Goal: Contribute content: Add original content to the website for others to see

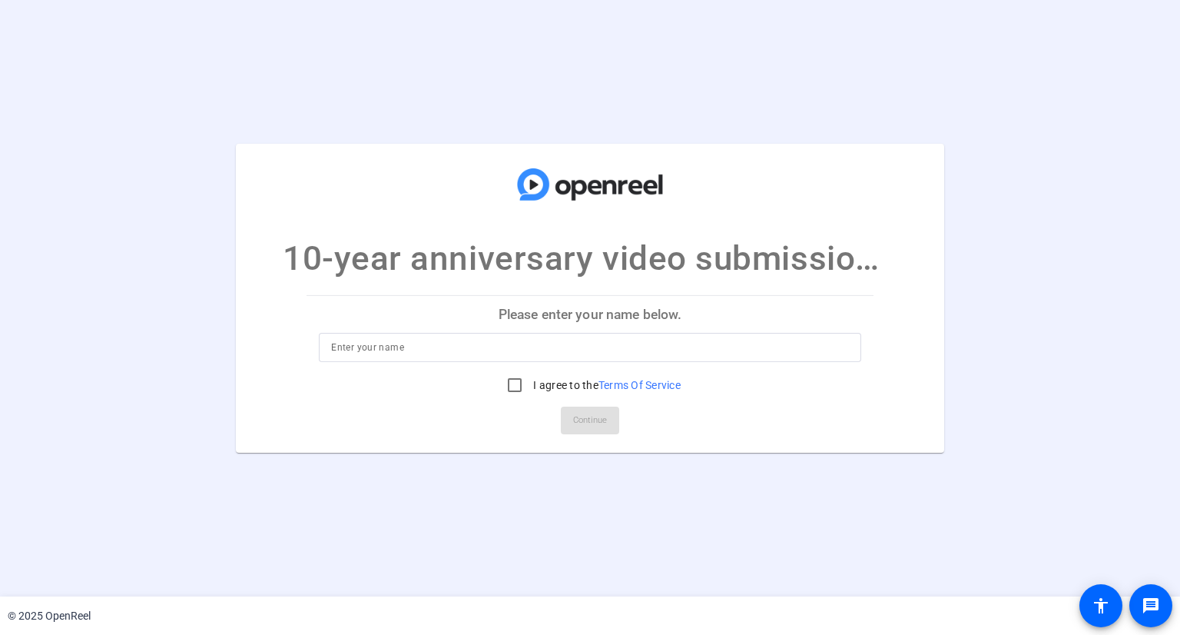
click at [395, 346] on input at bounding box center [589, 347] width 517 height 18
click at [372, 347] on input "[PERSON_NAME]" at bounding box center [589, 347] width 517 height 18
type input "[PERSON_NAME]"
click at [516, 386] on input "I agree to the Terms Of Service" at bounding box center [514, 385] width 31 height 31
checkbox input "true"
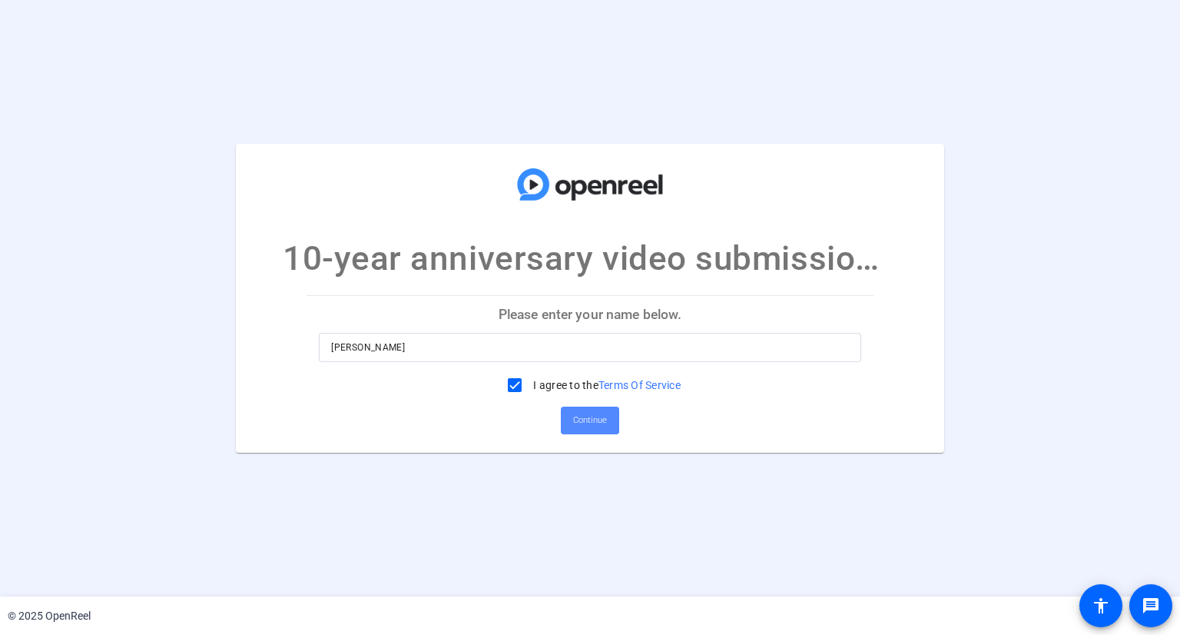
click at [584, 414] on span "Continue" at bounding box center [590, 420] width 34 height 23
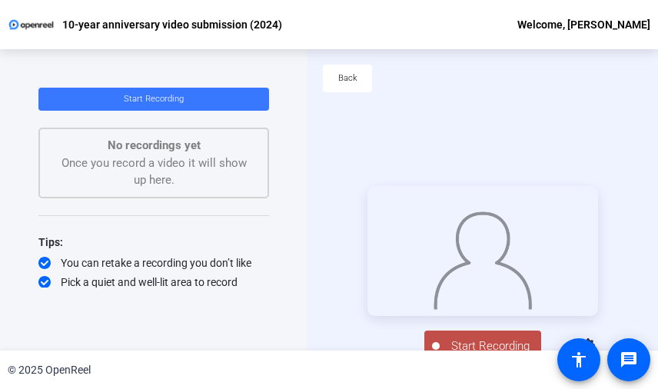
drag, startPoint x: 655, startPoint y: 385, endPoint x: 684, endPoint y: 401, distance: 33.4
click at [658, 389] on html "Accessibility Screen-Reader Guide, Feedback, and Issue Reporting | New window 1…" at bounding box center [329, 194] width 658 height 389
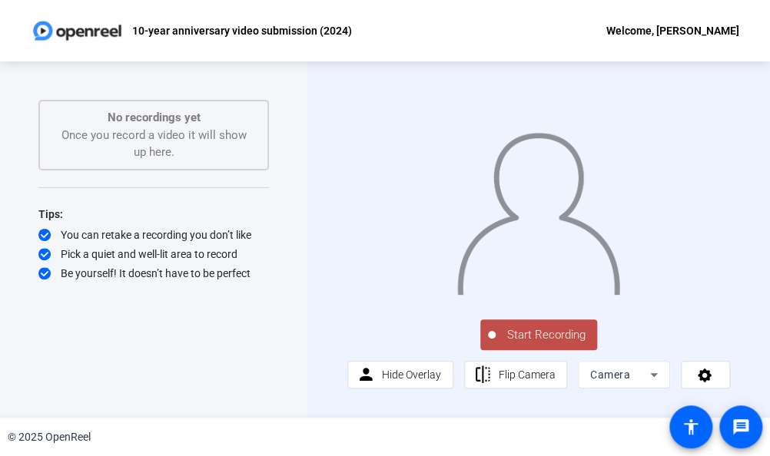
click at [489, 344] on button "Start Recording" at bounding box center [538, 335] width 117 height 31
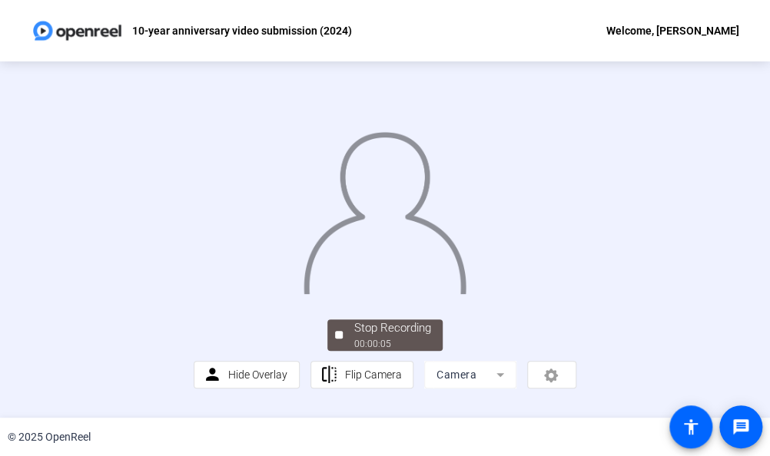
scroll to position [62, 0]
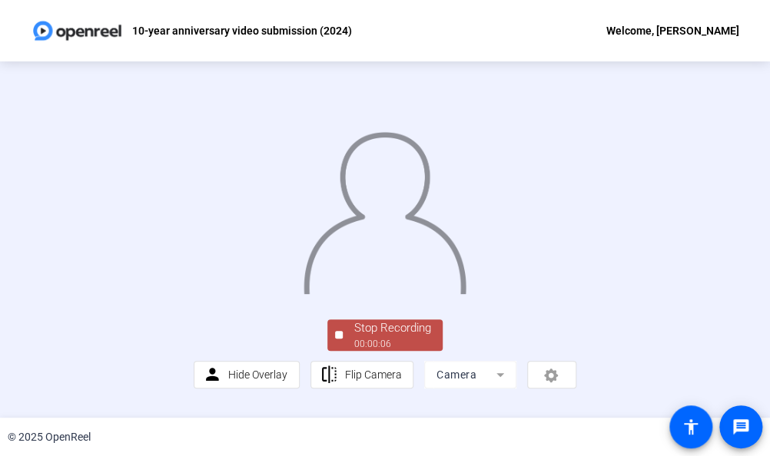
click at [369, 350] on div "00:00:06" at bounding box center [392, 344] width 77 height 14
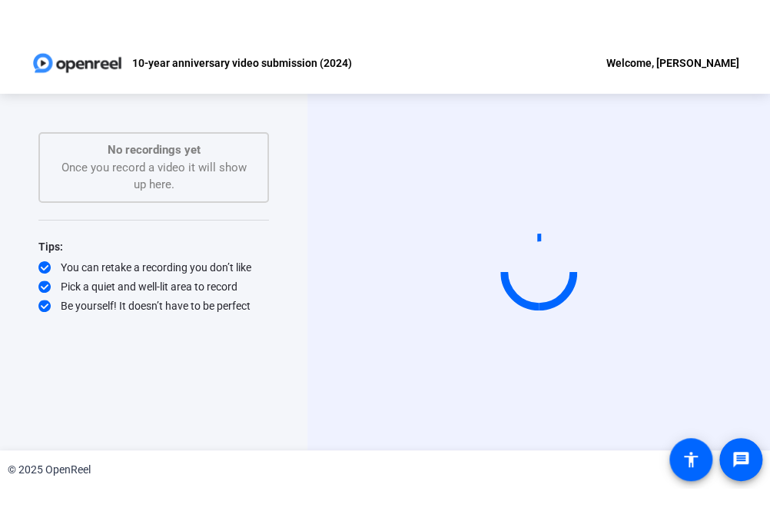
scroll to position [0, 0]
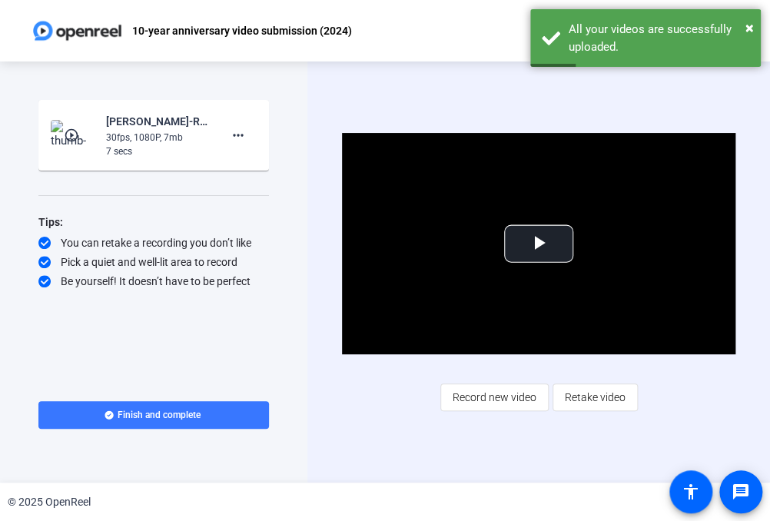
click at [494, 376] on div "Video Player is loading. Play Video Play Mute Current Time 0:00 / Duration 0:06…" at bounding box center [538, 271] width 393 height 277
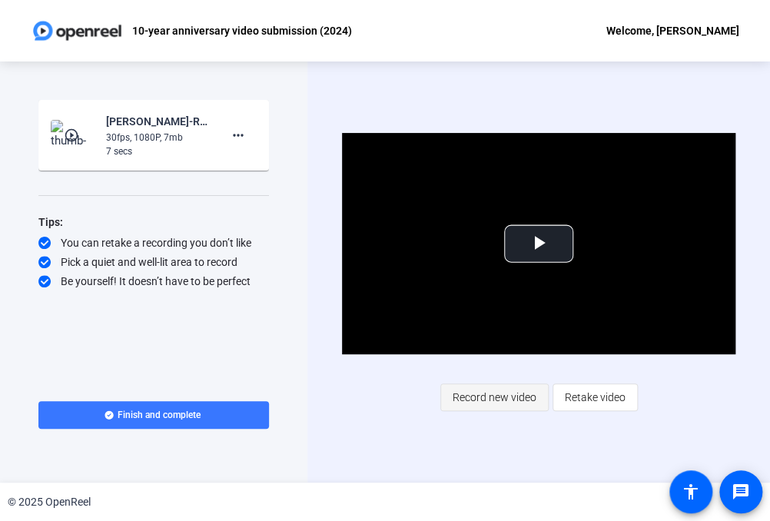
click at [488, 398] on span "Record new video" at bounding box center [495, 397] width 84 height 29
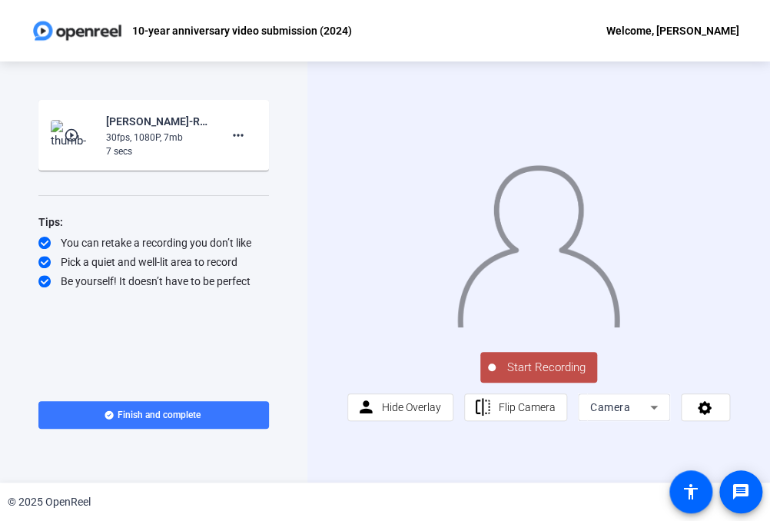
click at [506, 373] on span "Start Recording" at bounding box center [546, 368] width 101 height 18
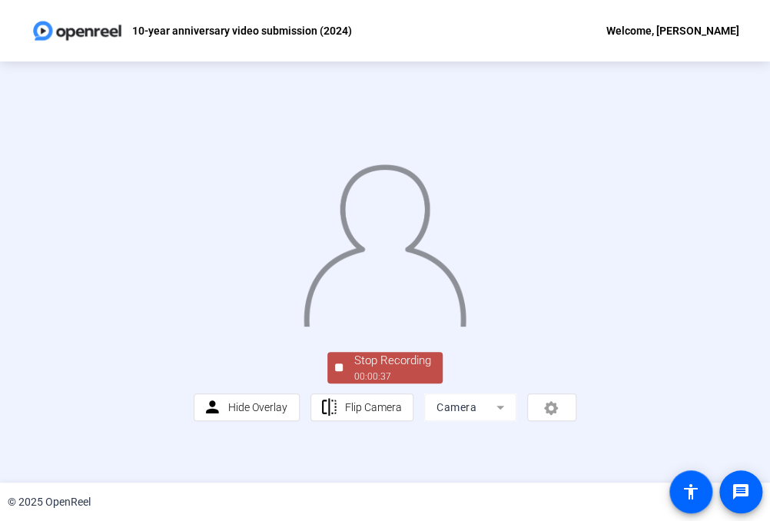
click at [376, 383] on div "00:00:37" at bounding box center [392, 377] width 77 height 14
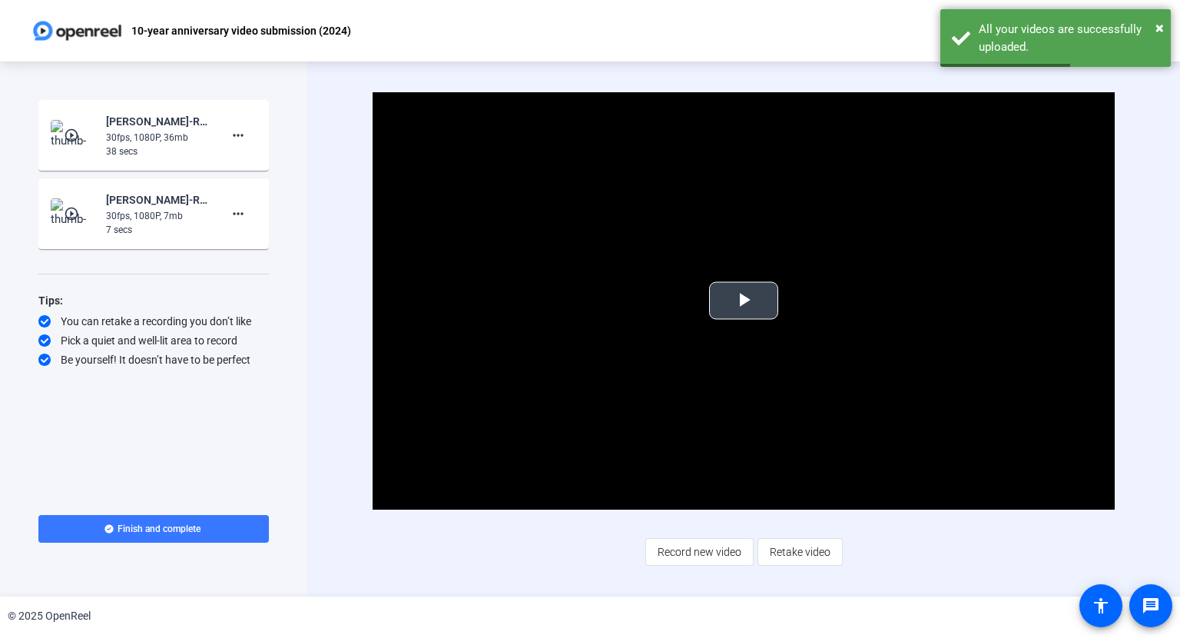
click at [744, 300] on span "Video Player" at bounding box center [744, 300] width 0 height 0
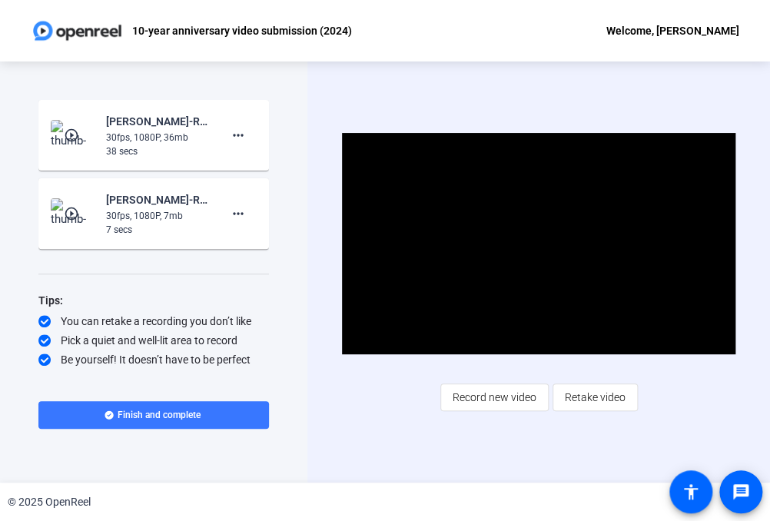
click at [696, 405] on div "Video Player is loading. Play Video Pause Mute Current Time 0:35 / Duration 0:3…" at bounding box center [538, 271] width 393 height 277
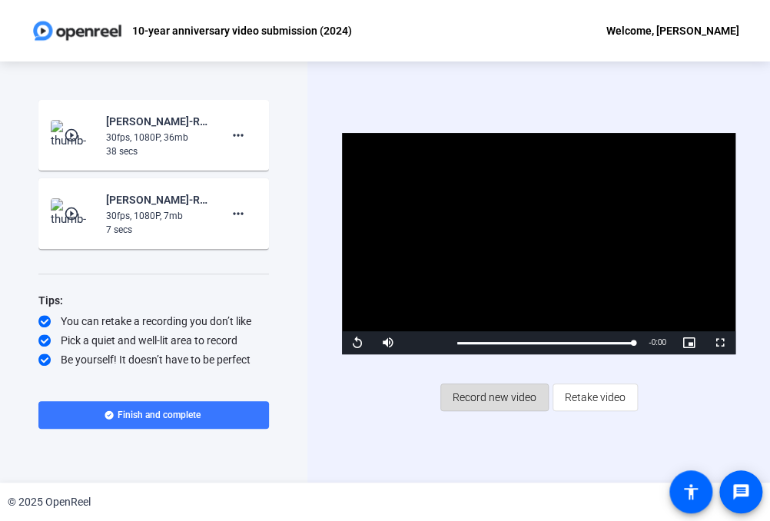
click at [522, 399] on span "Record new video" at bounding box center [495, 397] width 84 height 29
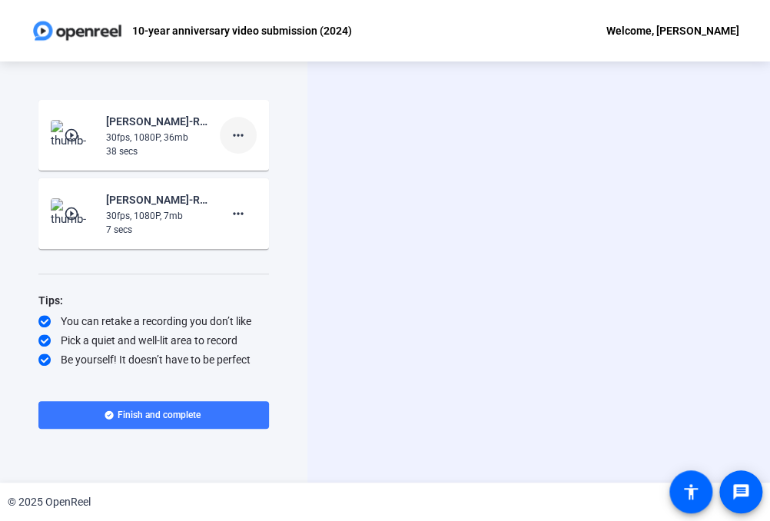
click at [240, 136] on mat-icon "more_horiz" at bounding box center [238, 135] width 18 height 18
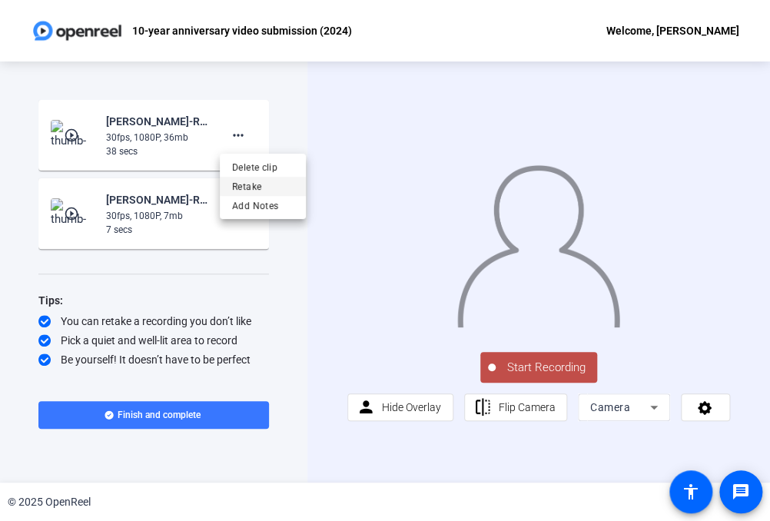
click at [257, 182] on span "Retake" at bounding box center [262, 186] width 61 height 18
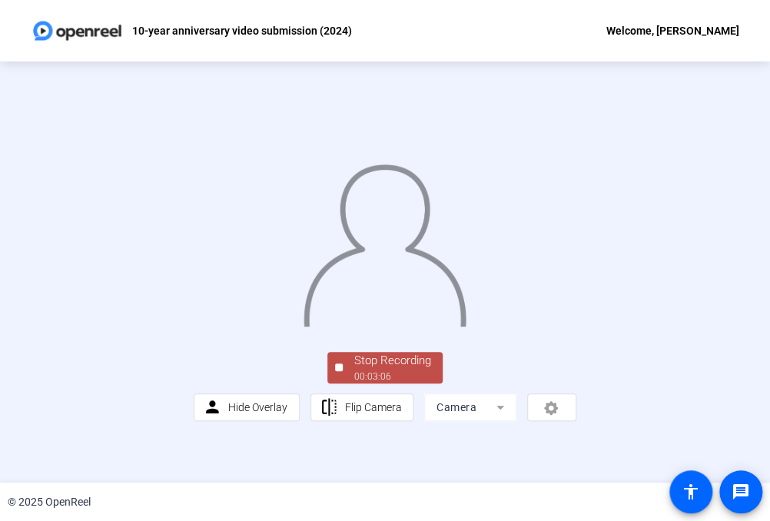
click at [406, 370] on div "Stop Recording" at bounding box center [392, 361] width 77 height 18
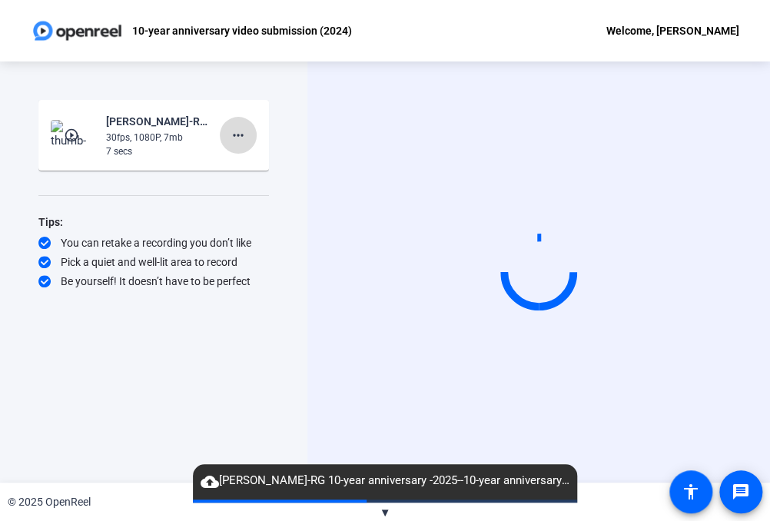
click at [231, 136] on mat-icon "more_horiz" at bounding box center [238, 135] width 18 height 18
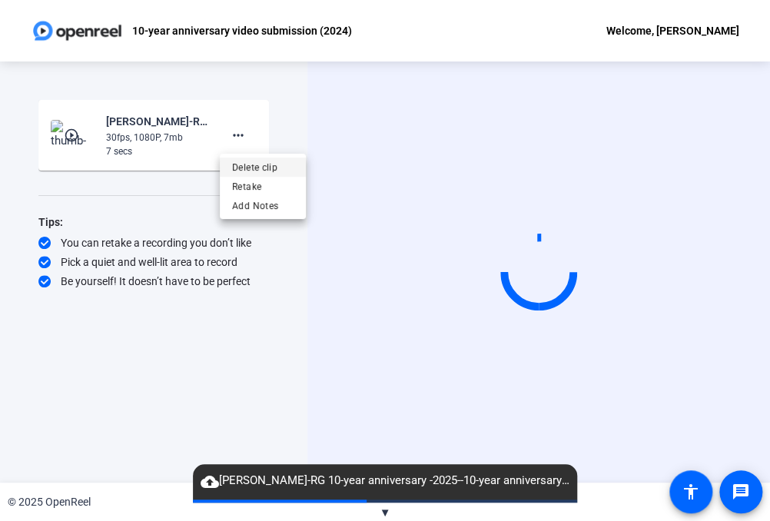
click at [250, 169] on span "Delete clip" at bounding box center [262, 167] width 61 height 18
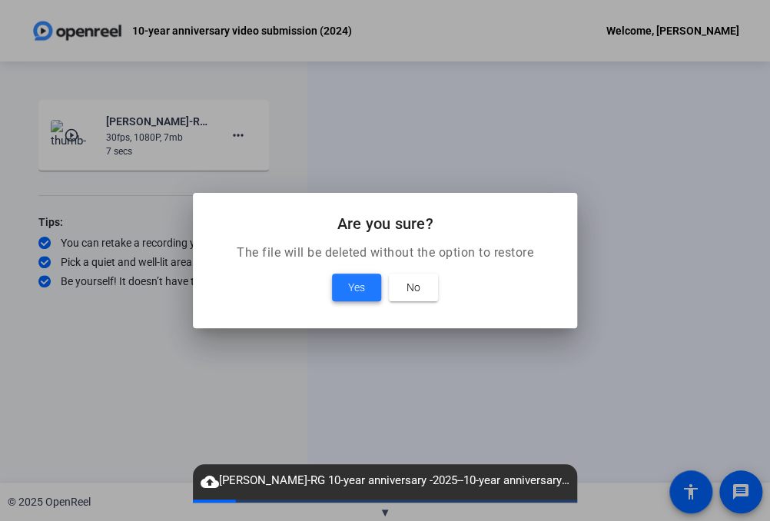
click at [360, 293] on span "Yes" at bounding box center [356, 287] width 17 height 18
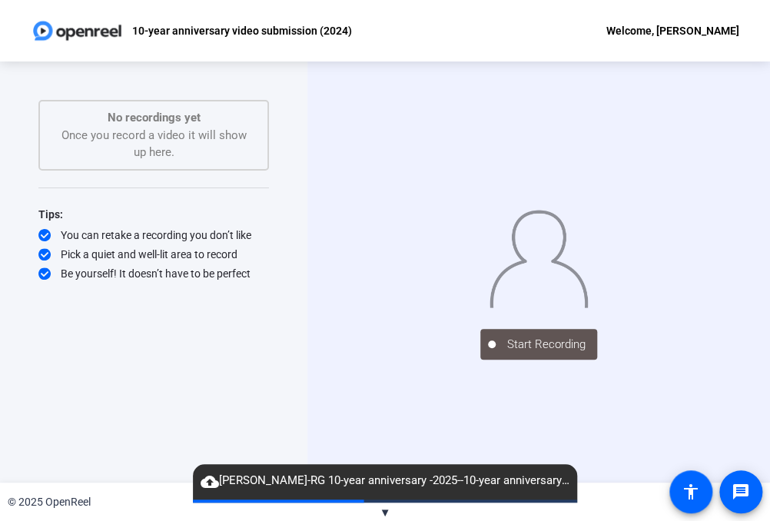
click at [430, 360] on div "Start Recording" at bounding box center [538, 343] width 230 height 34
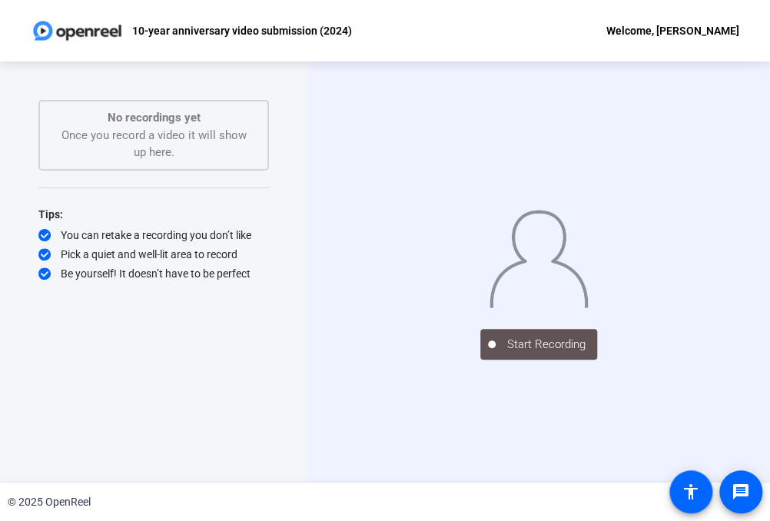
click at [180, 382] on div "Start Recording No recordings yet Once you record a video it will show up here.…" at bounding box center [153, 256] width 230 height 312
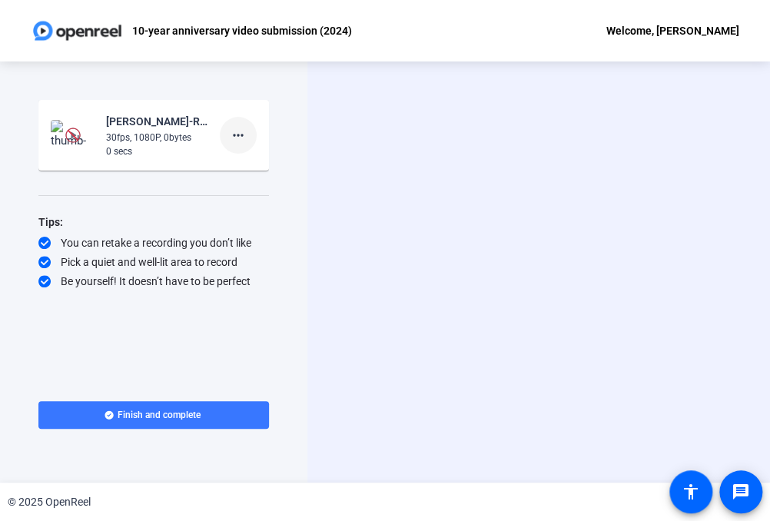
click at [243, 134] on mat-icon "more_horiz" at bounding box center [238, 135] width 18 height 18
click at [246, 167] on span "Delete clip" at bounding box center [262, 167] width 61 height 18
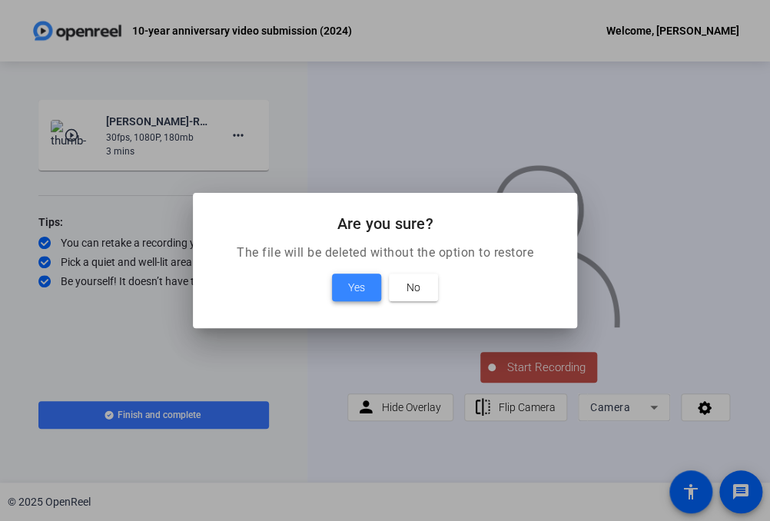
click at [354, 283] on span "Yes" at bounding box center [356, 287] width 17 height 18
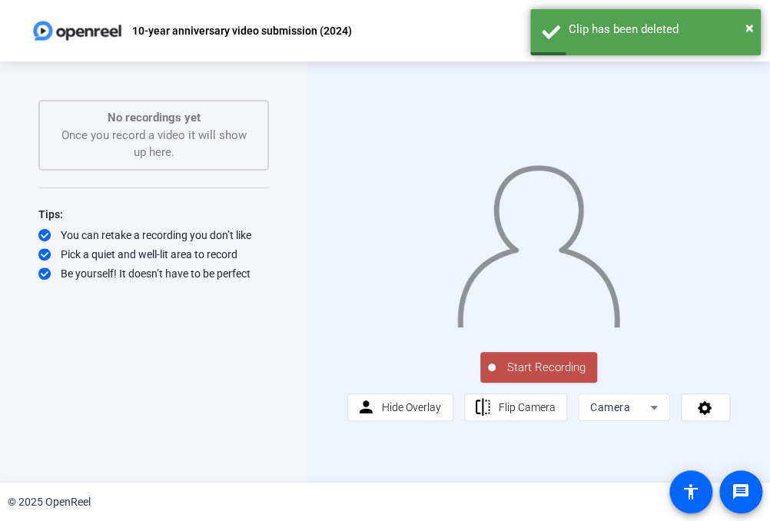
click at [160, 393] on div "Start Recording No recordings yet Once you record a video it will show up here.…" at bounding box center [153, 256] width 230 height 312
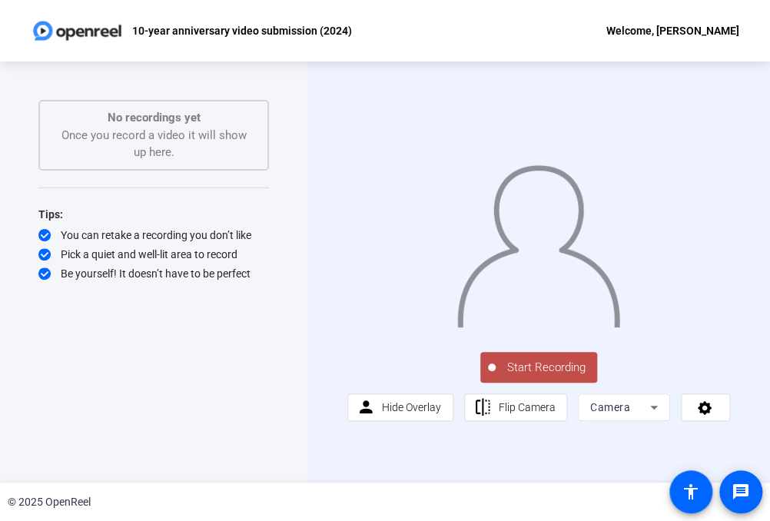
click at [549, 363] on span "Start Recording" at bounding box center [546, 368] width 101 height 18
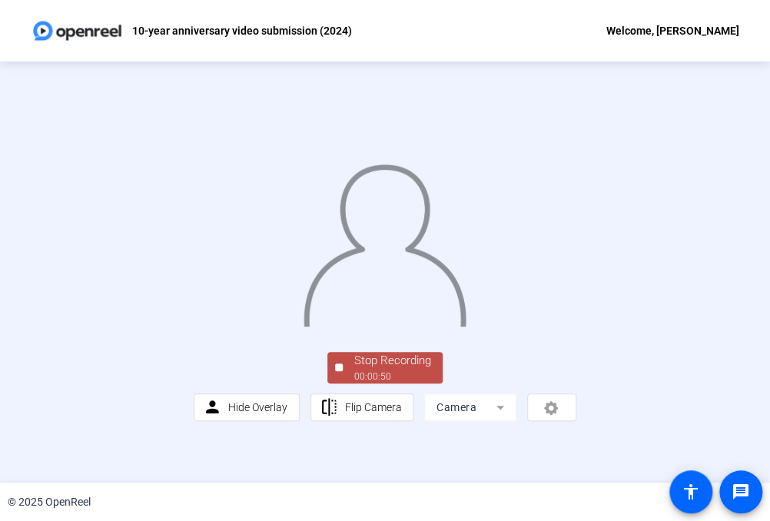
click at [368, 370] on div "Stop Recording" at bounding box center [392, 361] width 77 height 18
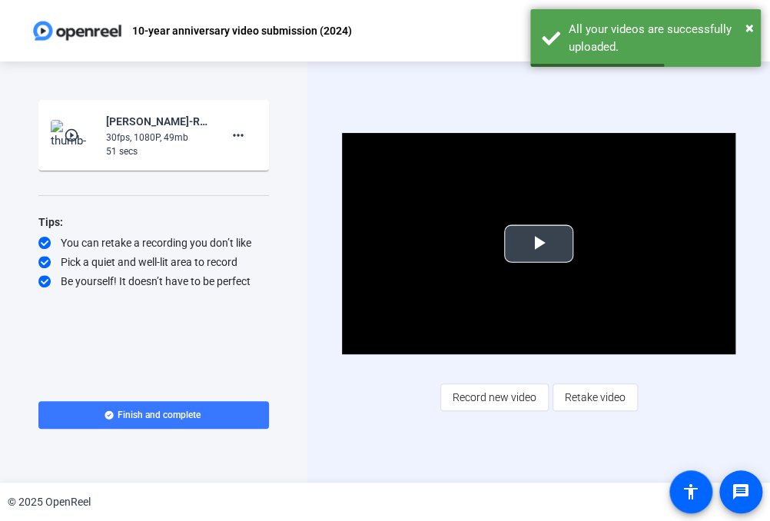
click at [539, 244] on span "Video Player" at bounding box center [539, 244] width 0 height 0
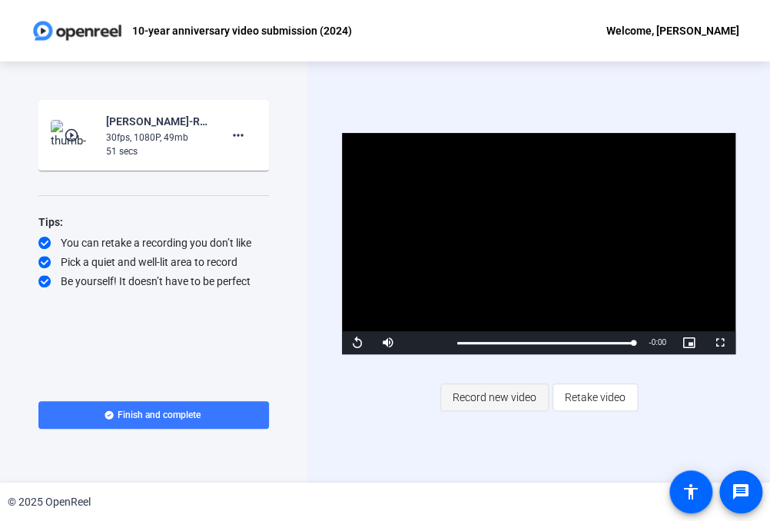
click at [508, 406] on span "Record new video" at bounding box center [495, 397] width 84 height 29
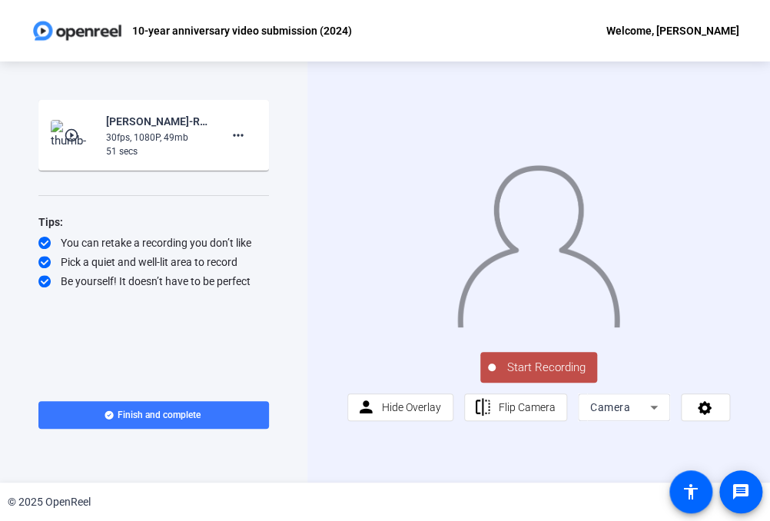
click at [549, 369] on span "Start Recording" at bounding box center [546, 368] width 101 height 18
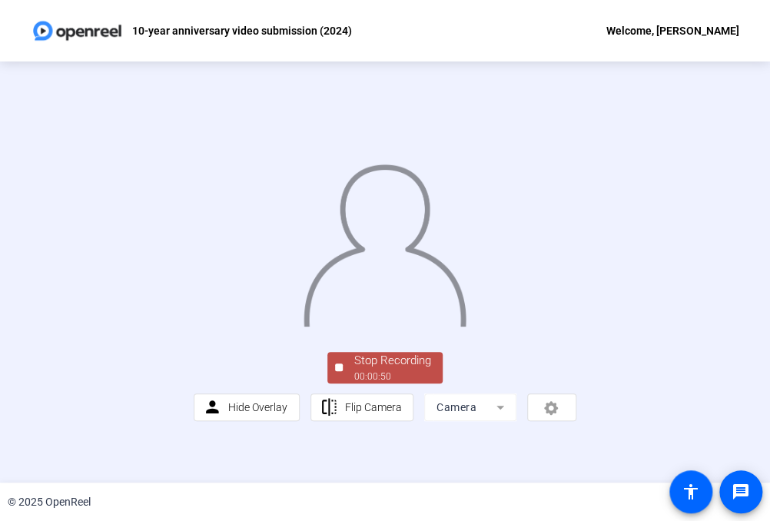
click at [377, 370] on div "Stop Recording" at bounding box center [392, 361] width 77 height 18
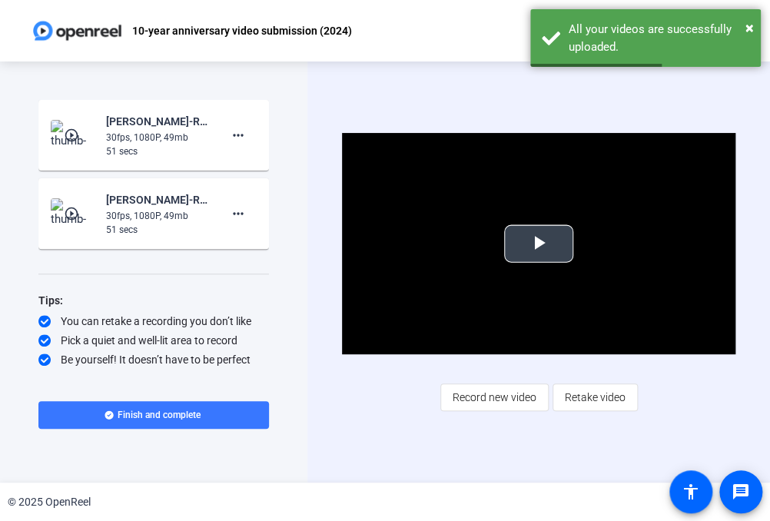
click at [539, 244] on span "Video Player" at bounding box center [539, 244] width 0 height 0
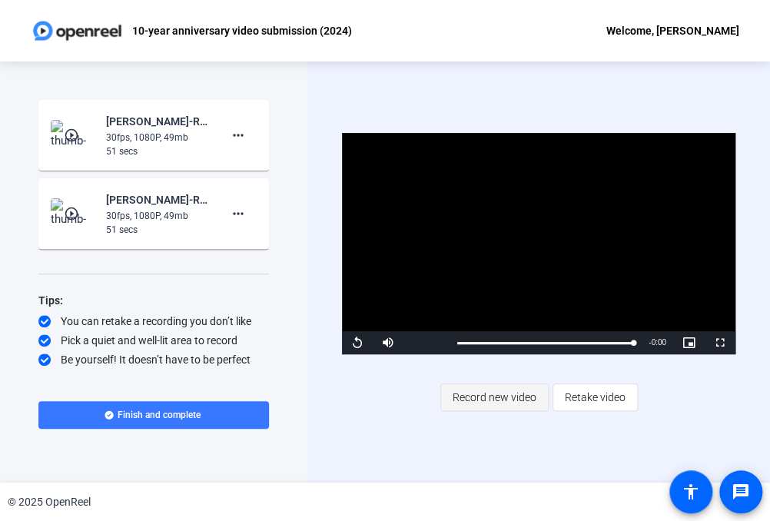
click at [520, 392] on span "Record new video" at bounding box center [495, 397] width 84 height 29
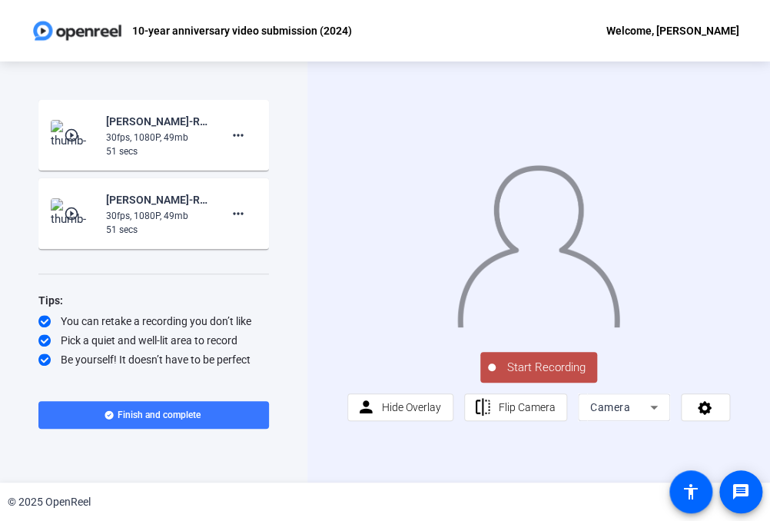
click at [560, 370] on span "Start Recording" at bounding box center [546, 368] width 101 height 18
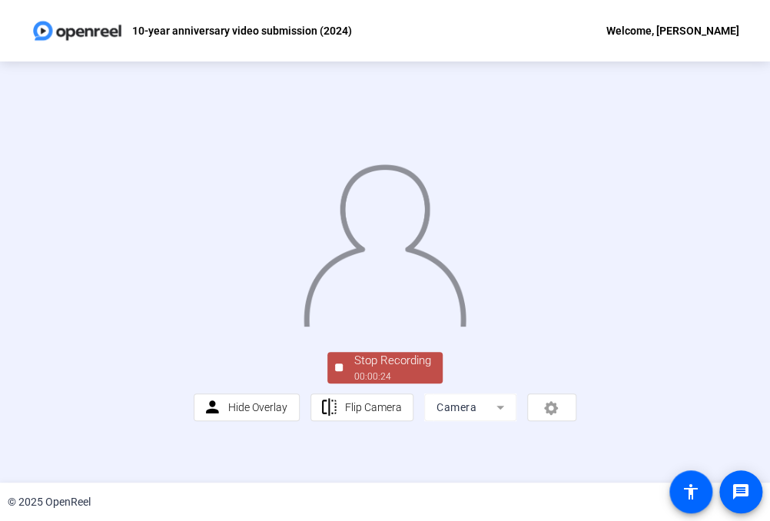
scroll to position [30, 0]
click at [372, 383] on div "00:00:25" at bounding box center [392, 377] width 77 height 14
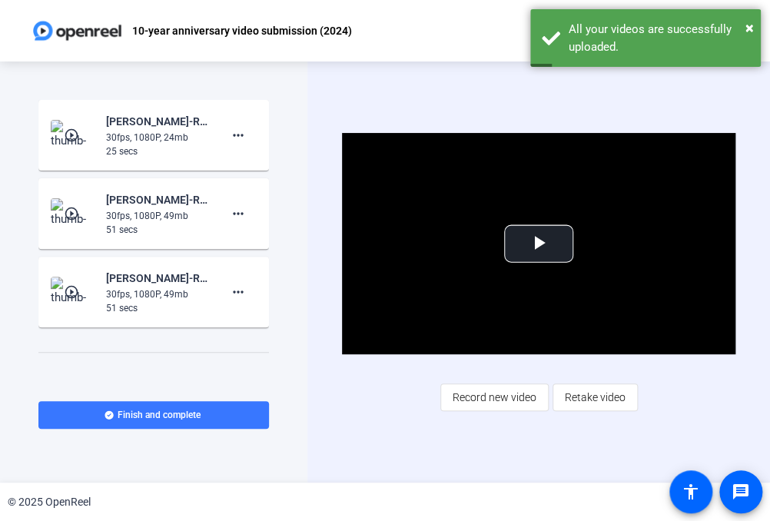
click at [352, 409] on div "Video Player is loading. Play Video Play Mute Current Time 0:00 / Duration 0:25…" at bounding box center [538, 271] width 393 height 277
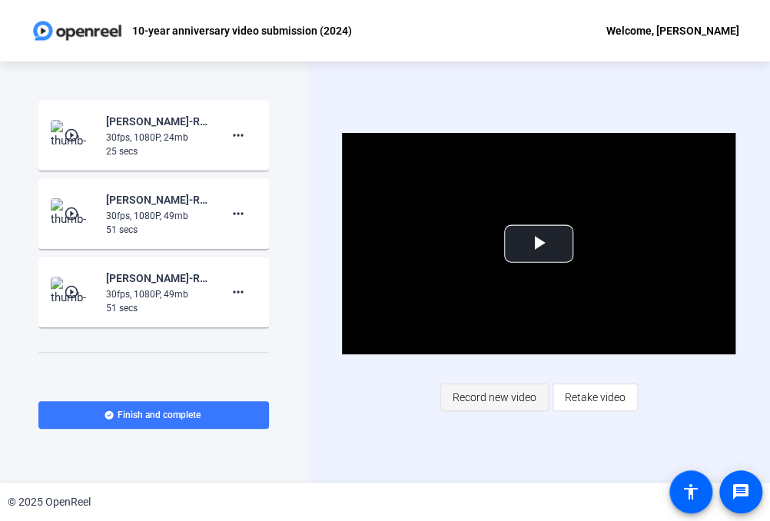
click at [479, 396] on span "Record new video" at bounding box center [495, 397] width 84 height 29
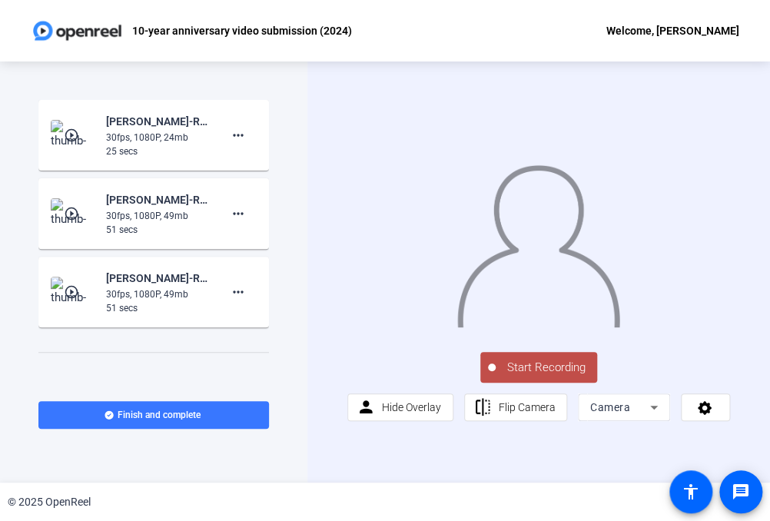
click at [547, 360] on button "Start Recording" at bounding box center [538, 367] width 117 height 31
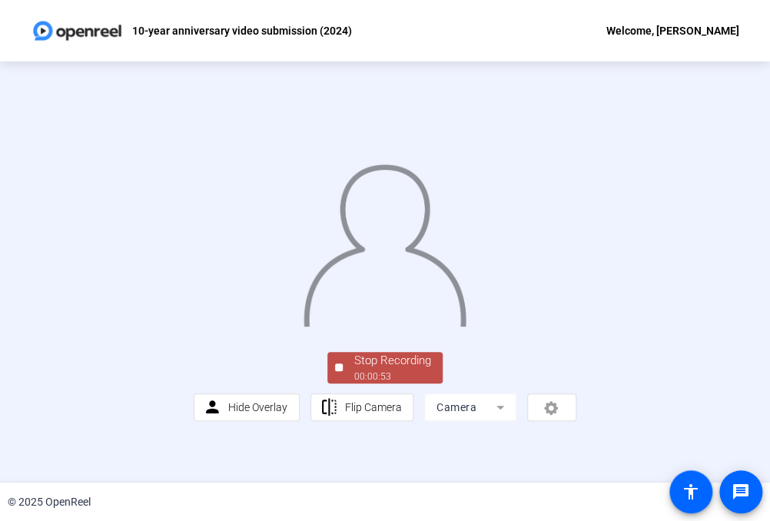
click at [384, 370] on div "Stop Recording" at bounding box center [392, 361] width 77 height 18
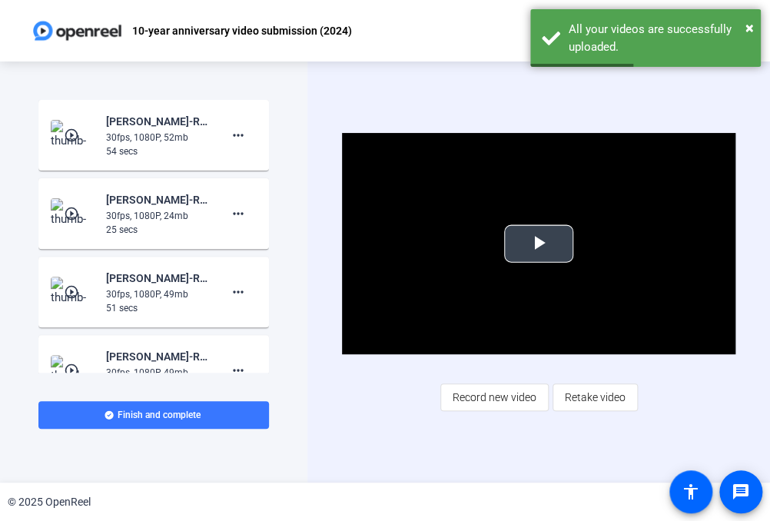
click at [539, 244] on span "Video Player" at bounding box center [539, 244] width 0 height 0
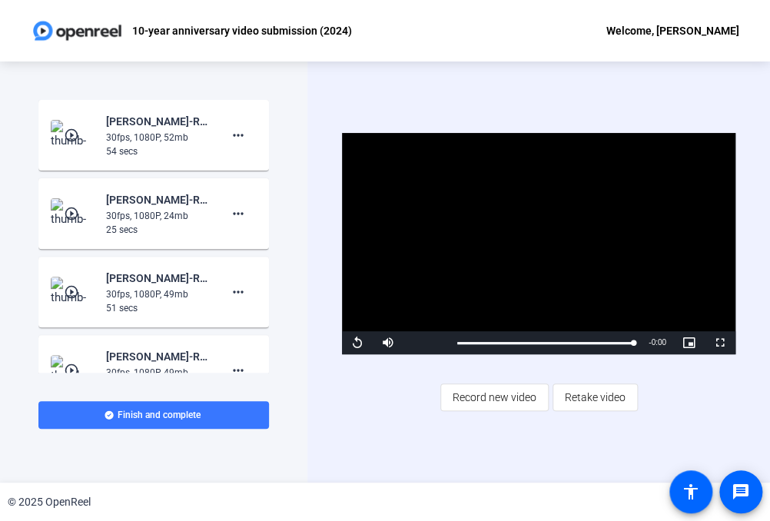
click at [69, 133] on mat-icon "play_circle_outline" at bounding box center [73, 135] width 18 height 15
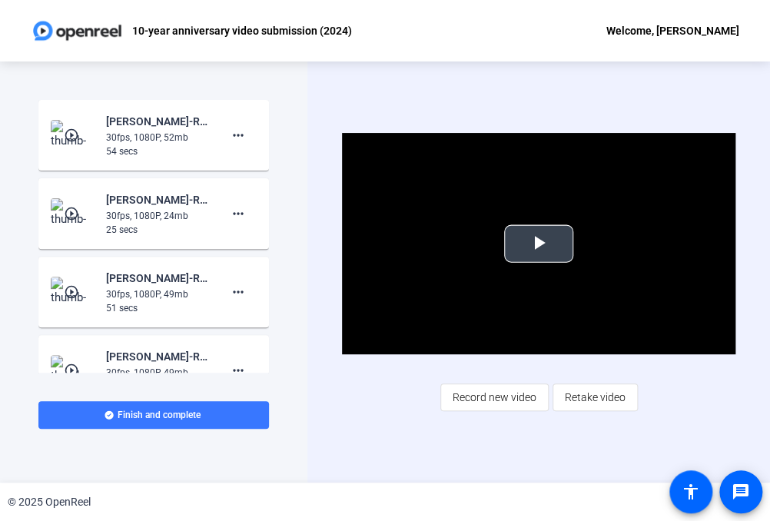
click at [539, 244] on span "Video Player" at bounding box center [539, 244] width 0 height 0
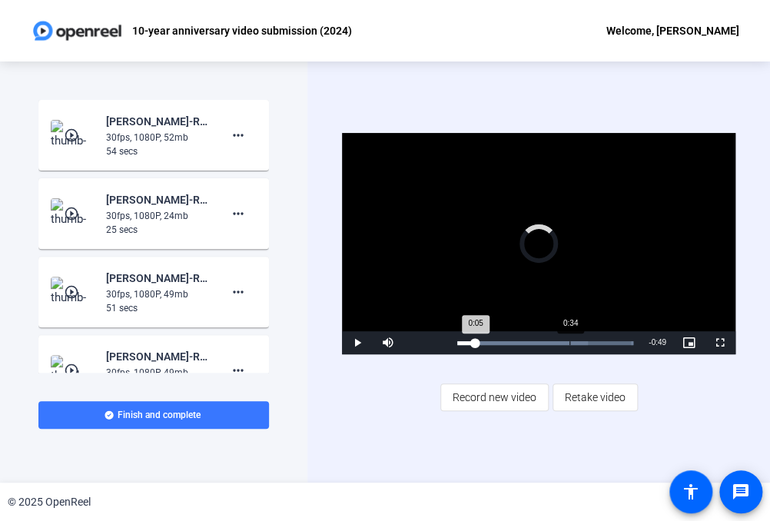
click at [569, 348] on div "Loaded : 100.00% 0:34 0:05" at bounding box center [544, 342] width 191 height 23
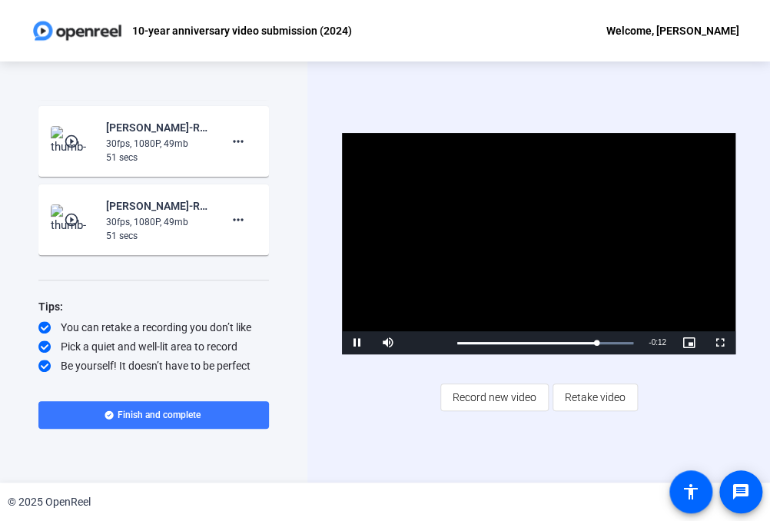
click at [80, 222] on mat-icon "play_circle_outline" at bounding box center [73, 219] width 18 height 15
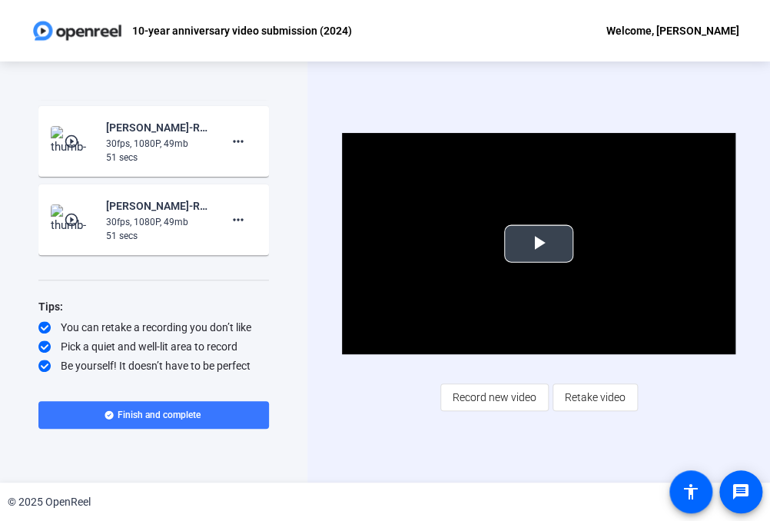
click at [539, 244] on span "Video Player" at bounding box center [539, 244] width 0 height 0
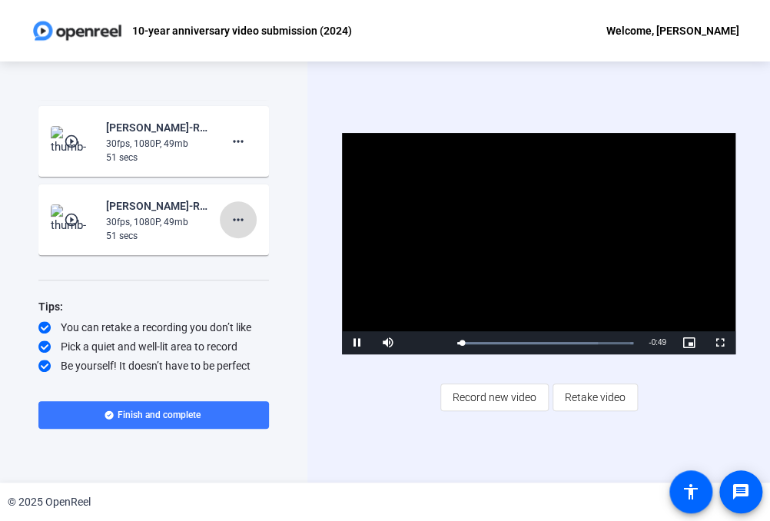
click at [231, 217] on mat-icon "more_horiz" at bounding box center [238, 220] width 18 height 18
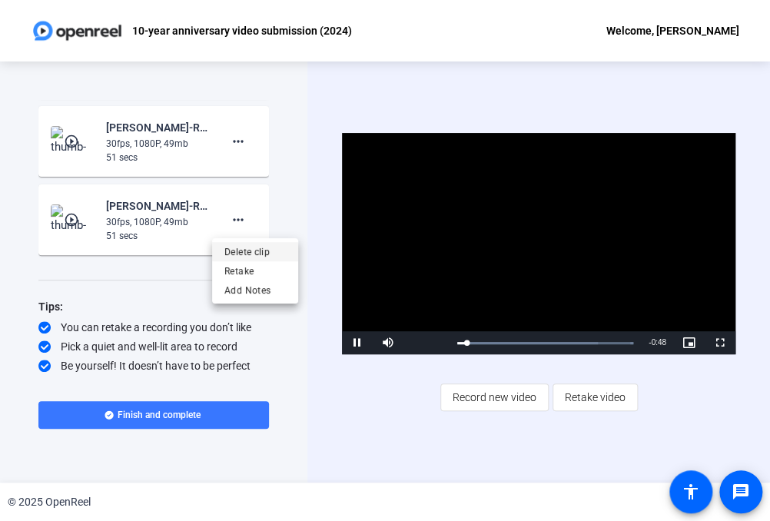
click at [232, 254] on span "Delete clip" at bounding box center [254, 252] width 61 height 18
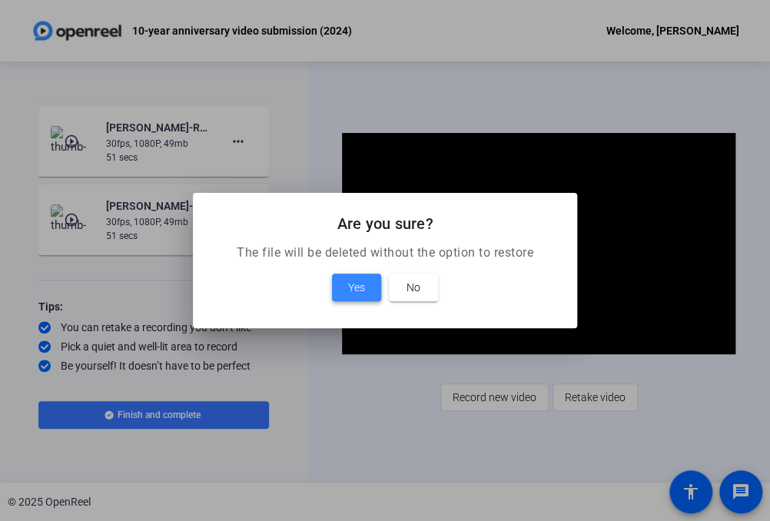
click at [350, 277] on span at bounding box center [356, 287] width 49 height 37
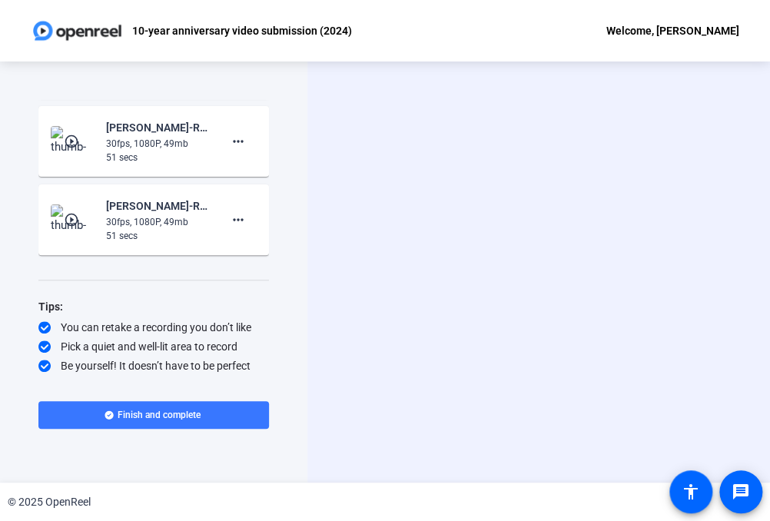
scroll to position [72, 0]
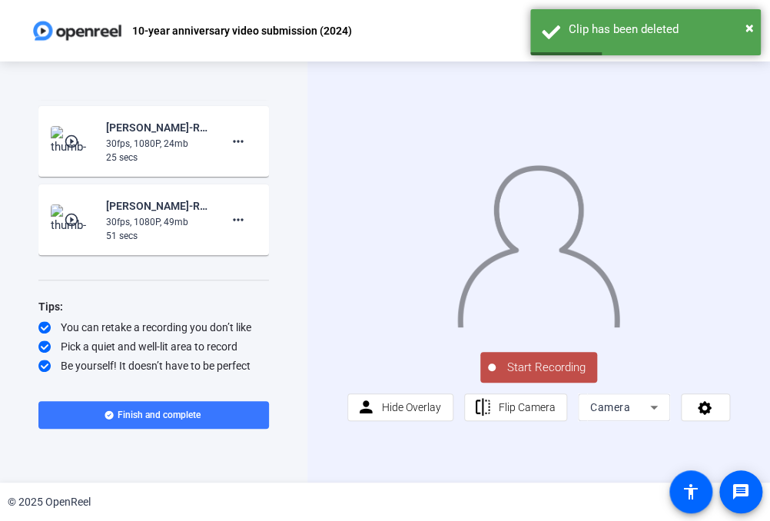
click at [84, 213] on img at bounding box center [73, 219] width 45 height 31
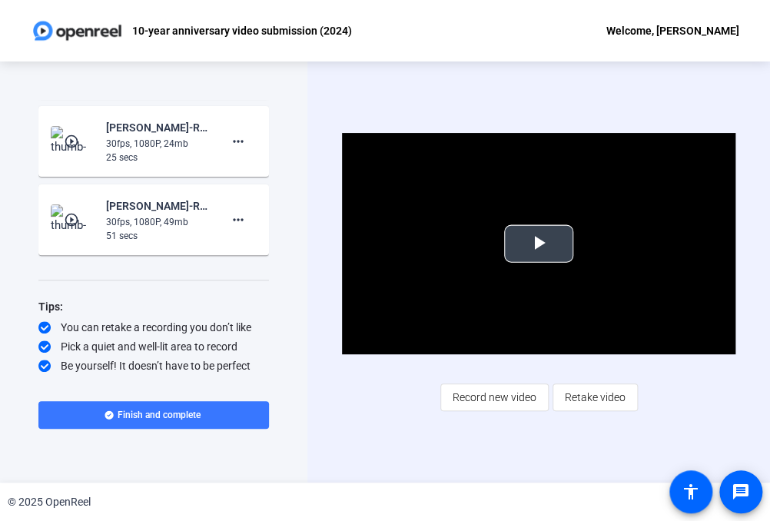
click at [539, 244] on span "Video Player" at bounding box center [539, 244] width 0 height 0
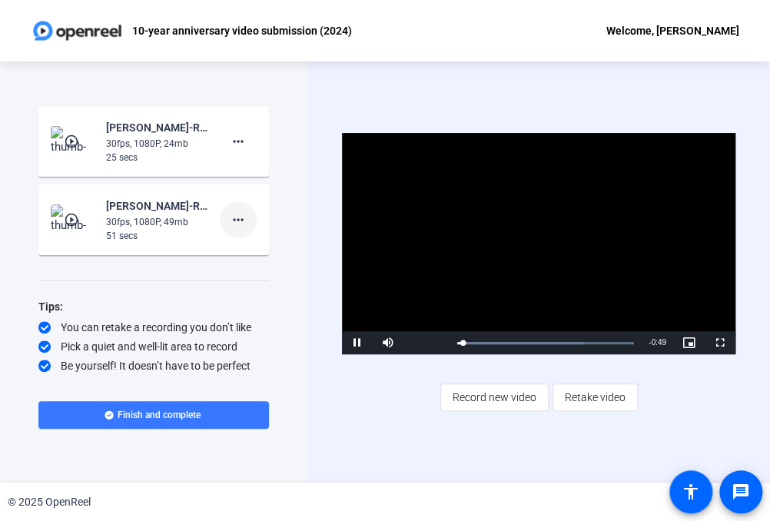
click at [229, 219] on mat-icon "more_horiz" at bounding box center [238, 220] width 18 height 18
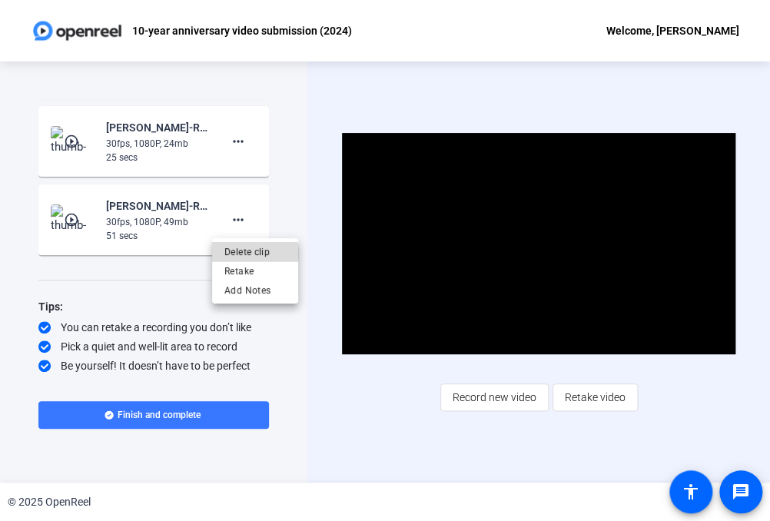
click at [240, 252] on span "Delete clip" at bounding box center [254, 251] width 61 height 18
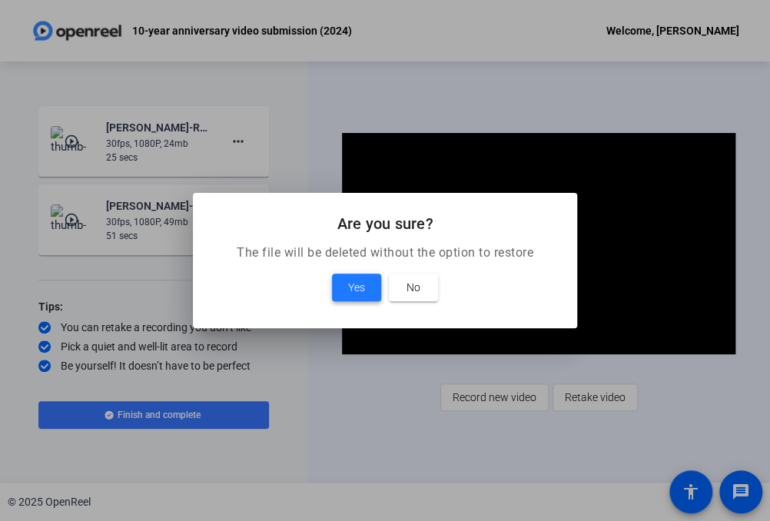
click at [353, 296] on span "Yes" at bounding box center [356, 287] width 17 height 18
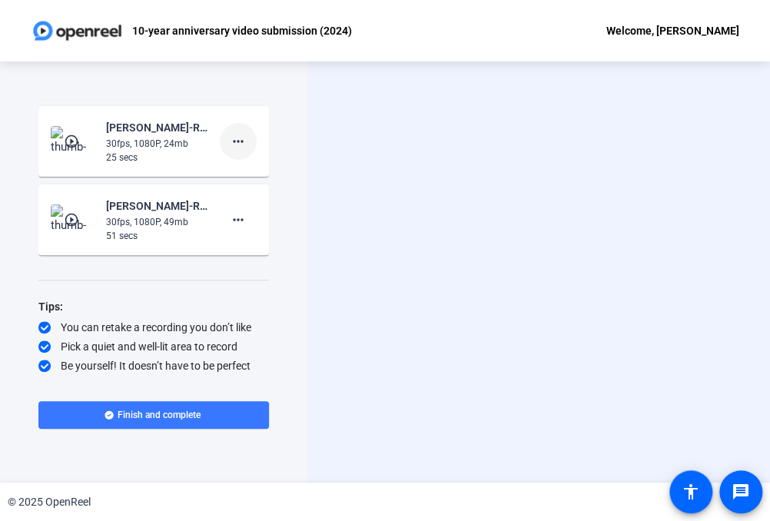
scroll to position [0, 0]
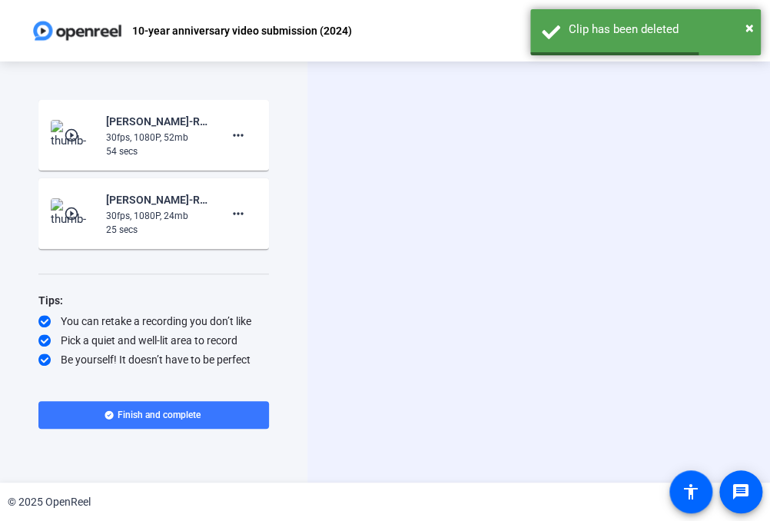
click at [71, 201] on img at bounding box center [73, 213] width 45 height 31
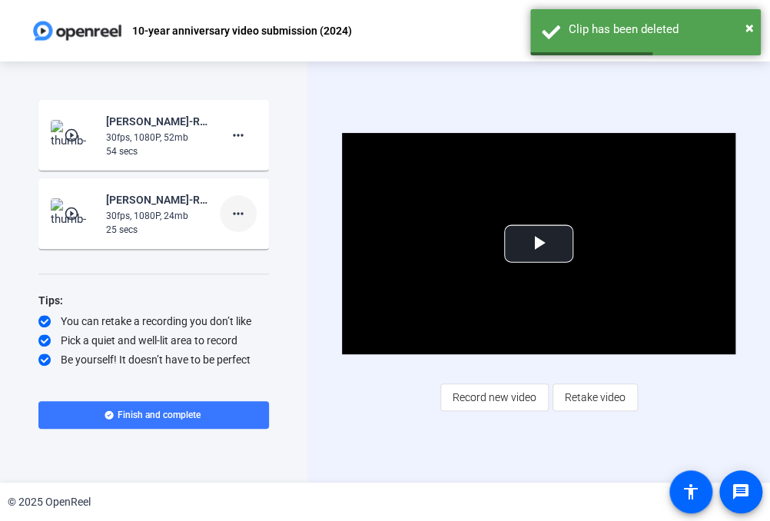
click at [240, 214] on mat-icon "more_horiz" at bounding box center [238, 213] width 18 height 18
click at [248, 241] on span "Delete clip" at bounding box center [262, 246] width 61 height 18
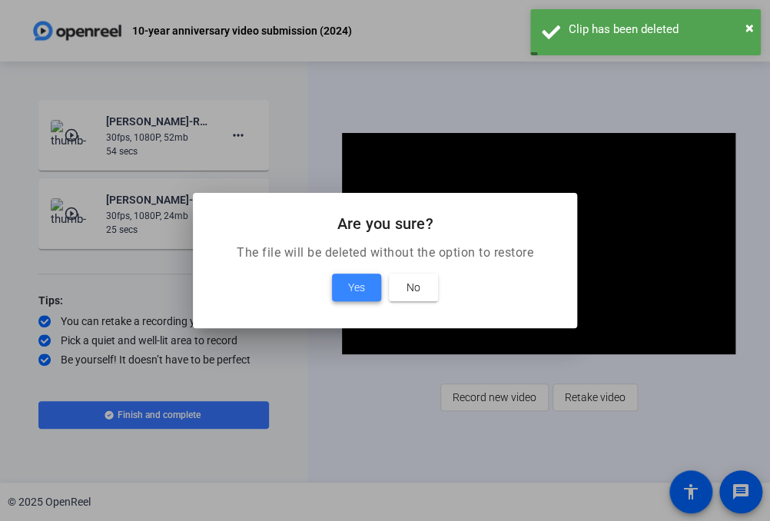
click at [343, 293] on span at bounding box center [356, 287] width 49 height 37
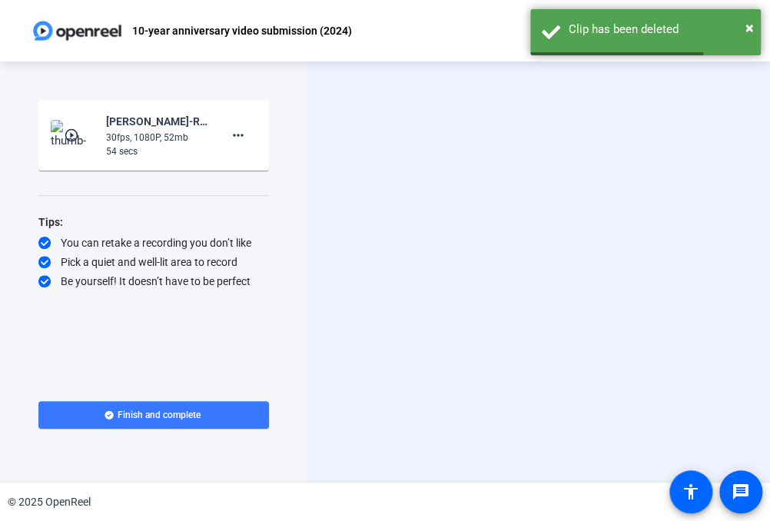
click at [80, 136] on mat-icon "play_circle_outline" at bounding box center [73, 135] width 18 height 15
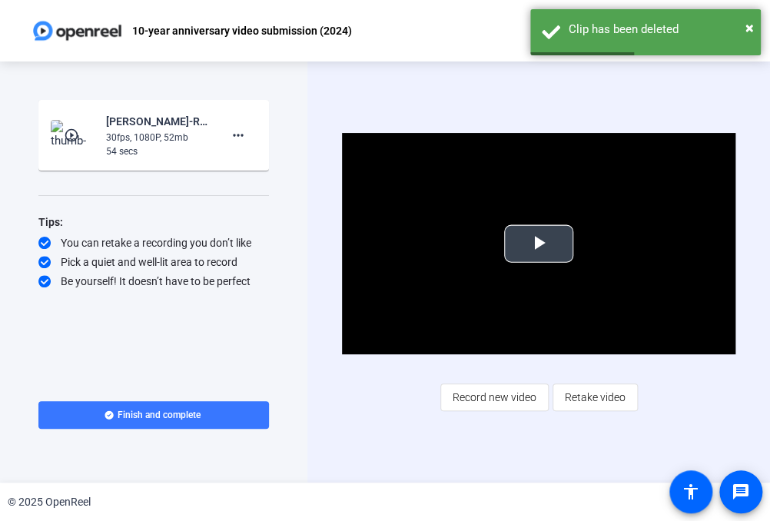
click at [539, 244] on span "Video Player" at bounding box center [539, 244] width 0 height 0
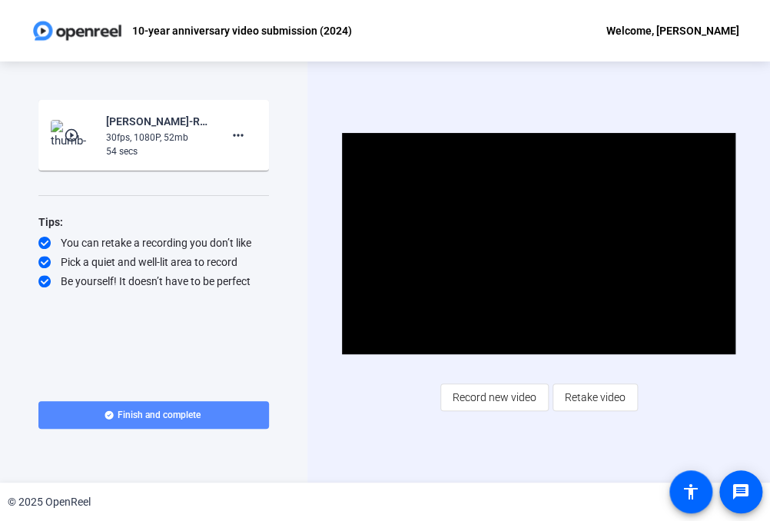
click at [163, 416] on span "Finish and complete" at bounding box center [159, 415] width 83 height 12
